Goal: Find specific page/section: Find specific page/section

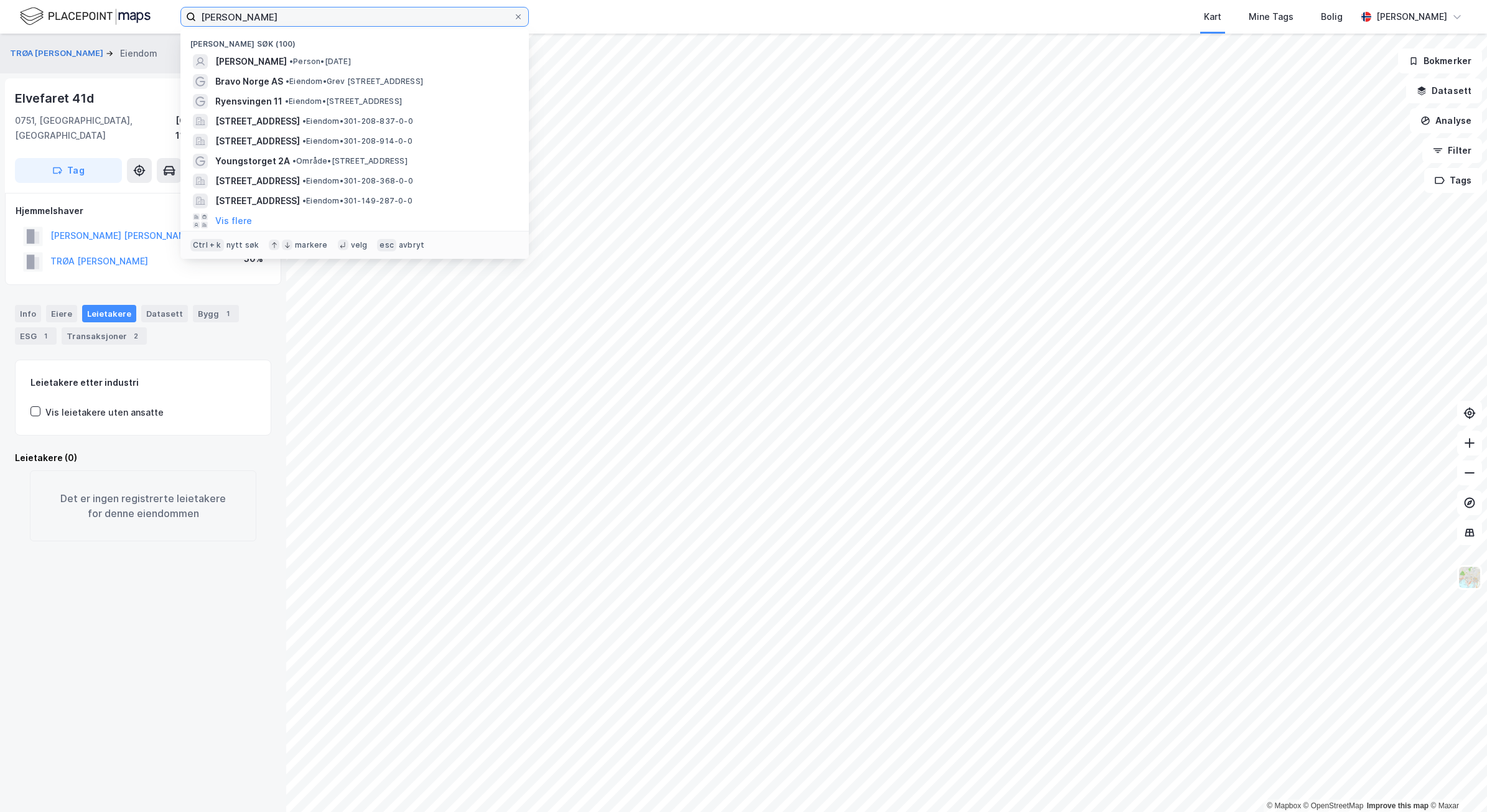
drag, startPoint x: 291, startPoint y: 16, endPoint x: 104, endPoint y: -15, distance: 189.6
click at [104, 0] on html "[PERSON_NAME] søk (100) [PERSON_NAME] • Person • [DATE] Bravo Norge AS • Eiendo…" at bounding box center [744, 406] width 1487 height 812
paste input "[STREET_ADDRESS]"
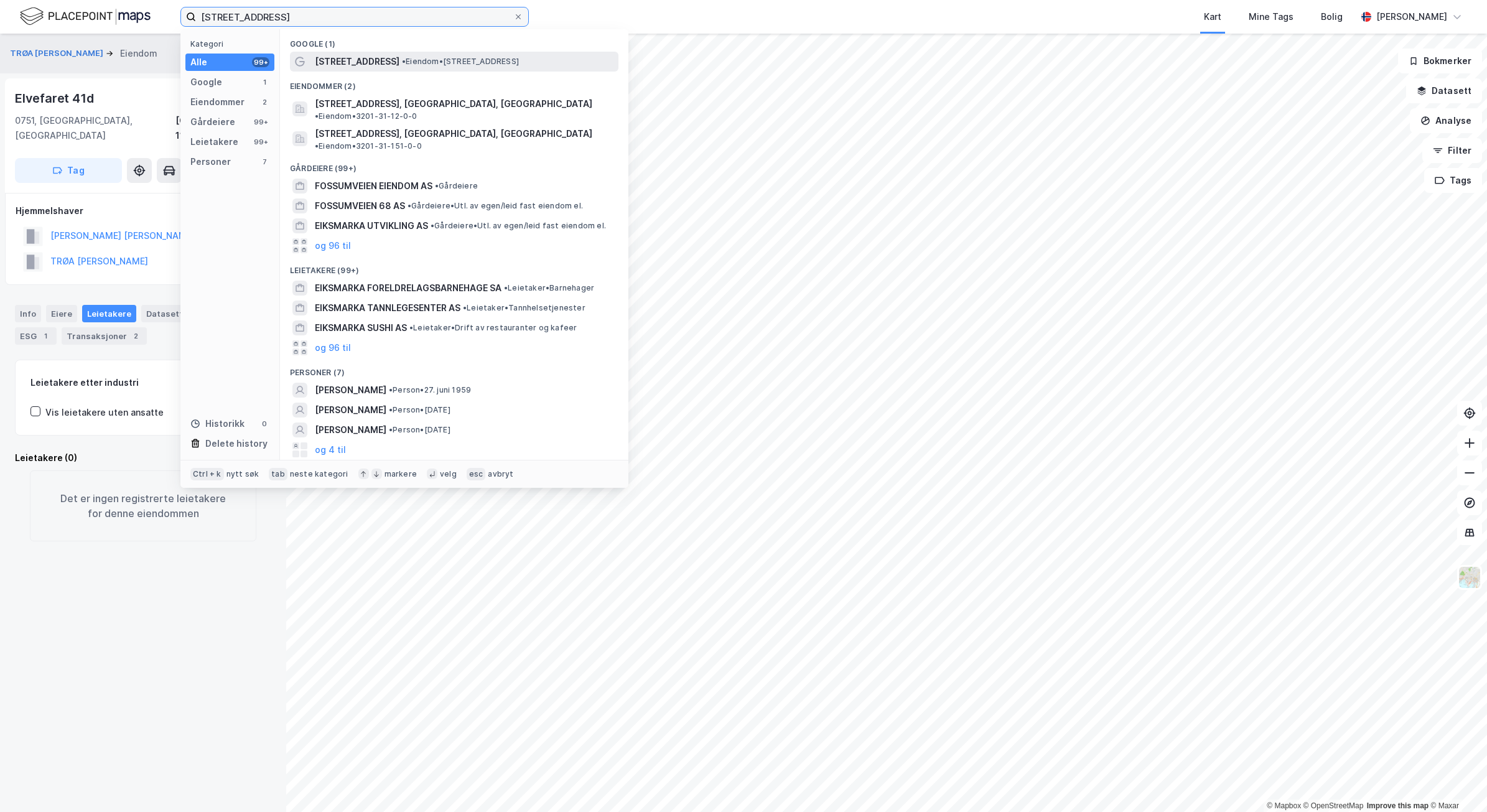
type input "[STREET_ADDRESS]"
click at [402, 66] on span "• Eiendom • [STREET_ADDRESS]" at bounding box center [460, 61] width 117 height 10
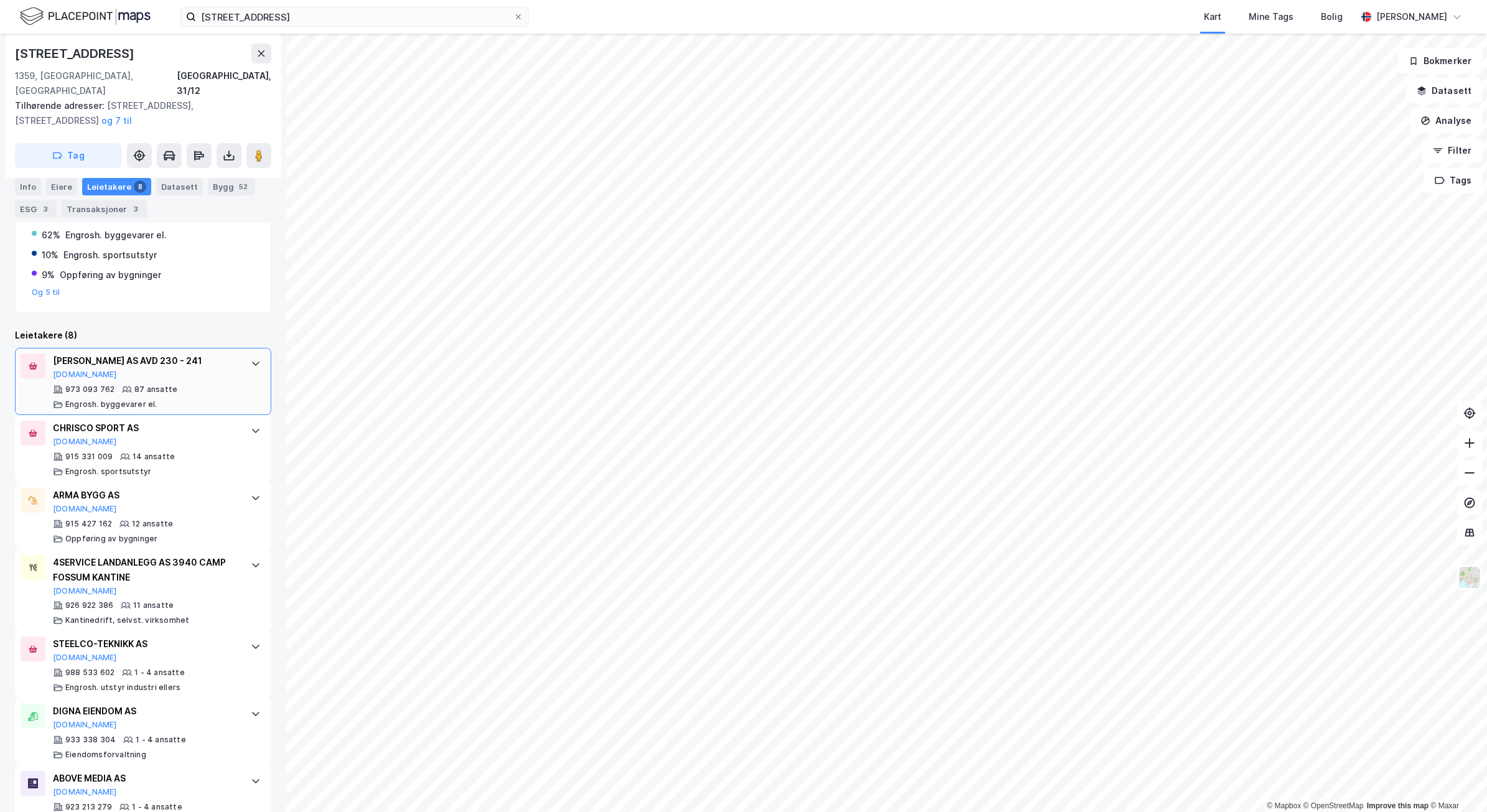
scroll to position [266, 0]
